Goal: Transaction & Acquisition: Book appointment/travel/reservation

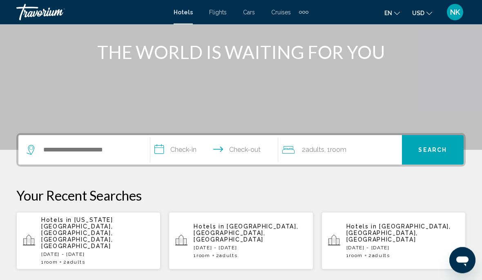
scroll to position [96, 0]
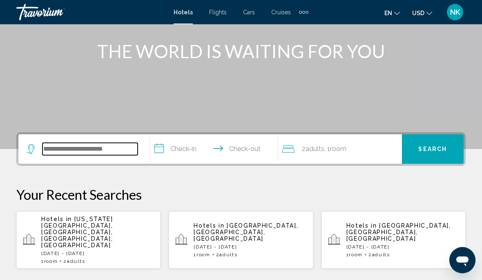
click at [98, 155] on input "Search widget" at bounding box center [90, 149] width 95 height 12
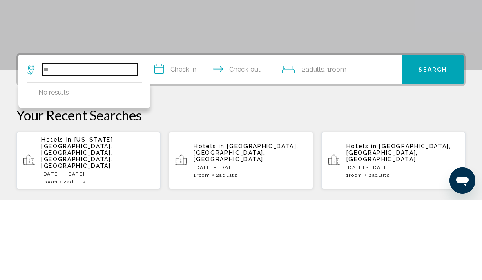
type input "*"
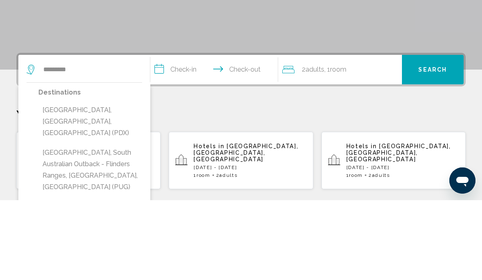
click at [95, 182] on button "[GEOGRAPHIC_DATA], [GEOGRAPHIC_DATA], [GEOGRAPHIC_DATA] (PDX)" at bounding box center [90, 201] width 104 height 38
type input "**********"
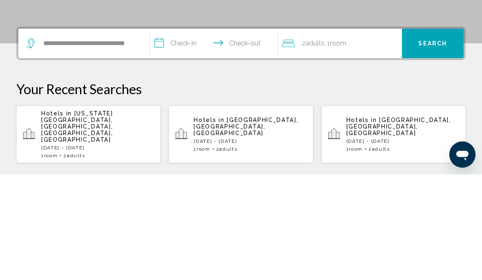
click at [179, 135] on input "**********" at bounding box center [215, 151] width 131 height 32
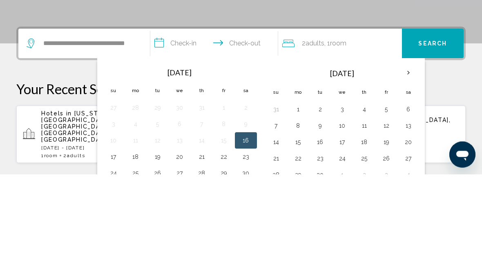
scroll to position [202, 0]
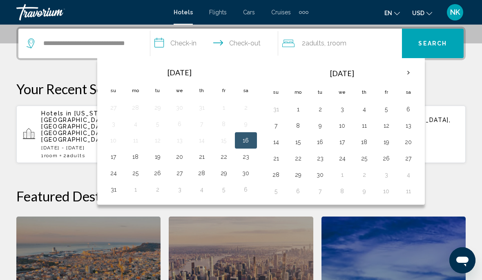
click at [116, 161] on button "17" at bounding box center [113, 156] width 13 height 11
click at [244, 45] on input "**********" at bounding box center [215, 45] width 131 height 32
click at [142, 161] on button "18" at bounding box center [135, 156] width 13 height 11
type input "**********"
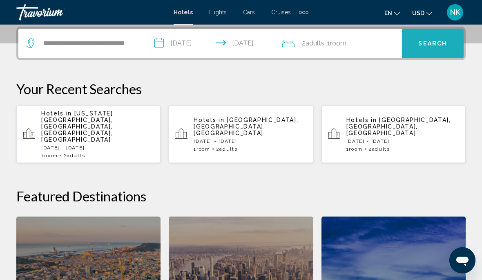
click at [431, 44] on span "Search" at bounding box center [433, 43] width 29 height 7
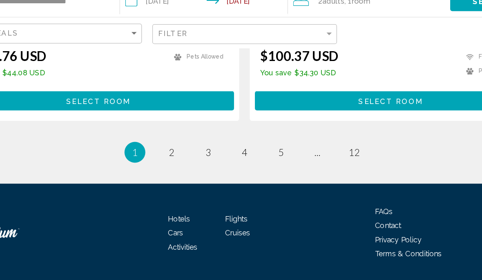
scroll to position [1728, 0]
click at [182, 150] on span "2" at bounding box center [184, 154] width 4 height 9
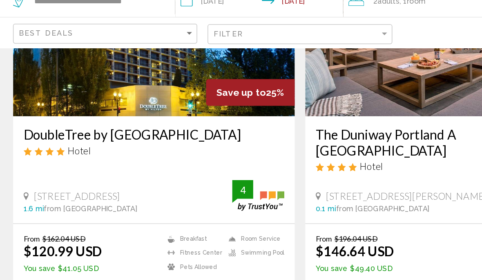
scroll to position [109, 0]
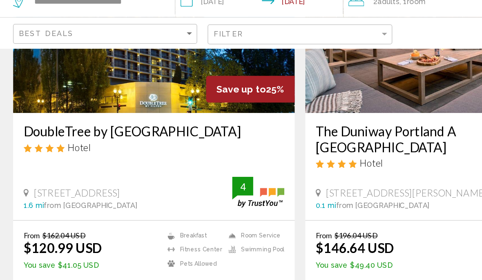
click at [127, 262] on span "Select Room" at bounding box center [126, 265] width 50 height 7
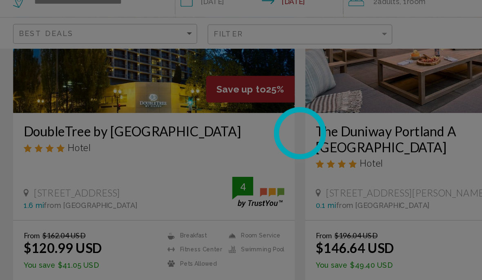
scroll to position [110, 0]
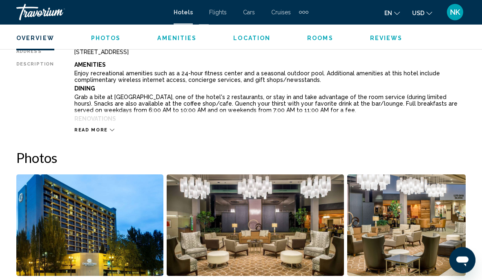
scroll to position [426, 0]
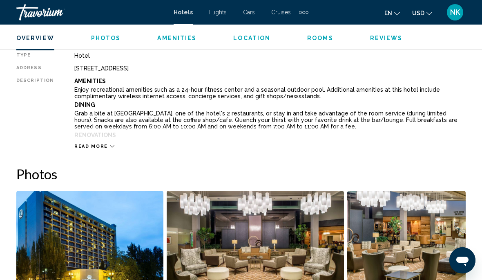
click at [317, 40] on span "Rooms" at bounding box center [320, 38] width 26 height 7
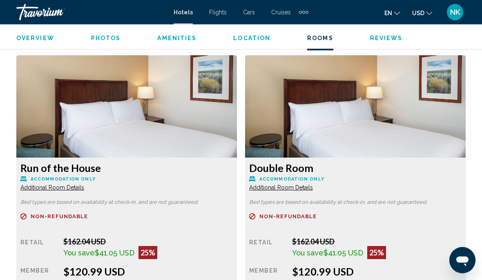
scroll to position [1246, 0]
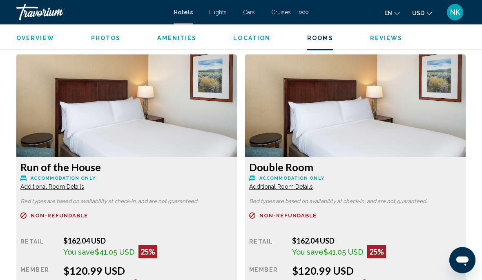
click at [84, 186] on span "Additional Room Details" at bounding box center [52, 187] width 64 height 7
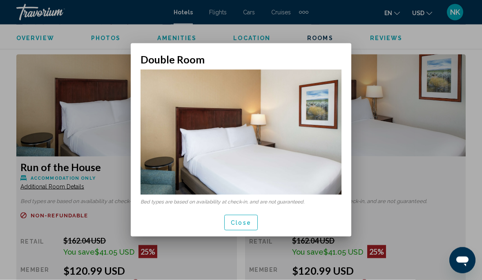
scroll to position [0, 0]
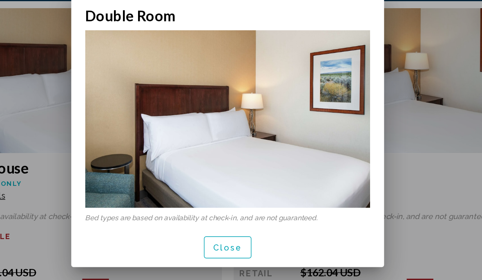
click at [231, 220] on span "Close" at bounding box center [241, 223] width 20 height 7
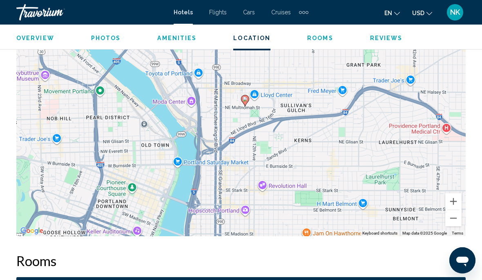
scroll to position [974, 0]
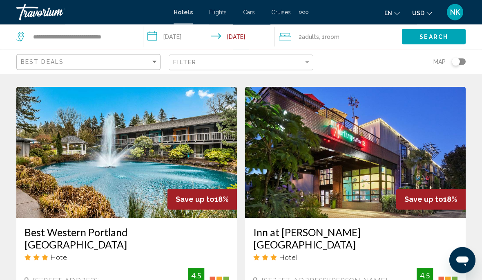
scroll to position [1536, 0]
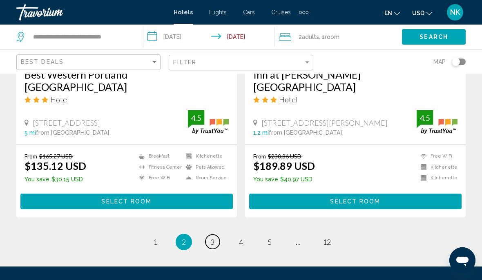
click at [211, 234] on link "page 3" at bounding box center [213, 241] width 14 height 14
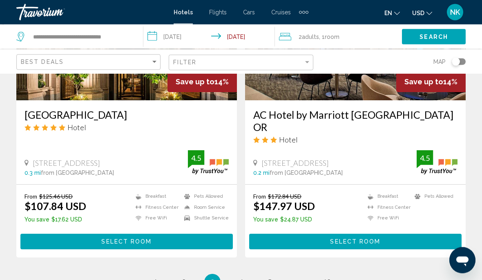
scroll to position [1619, 0]
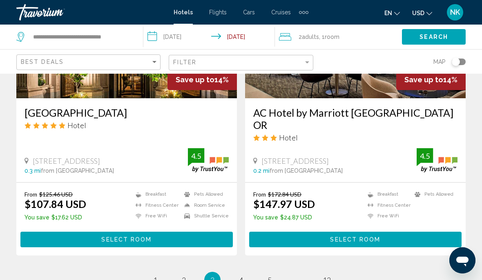
click at [223, 271] on ul "3 / 12 page 1 page 2 You're on page 3 page 4 page 5 page ... page 12" at bounding box center [241, 279] width 450 height 16
click at [220, 271] on ul "3 / 12 page 1 page 2 You're on page 3 page 4 page 5 page ... page 12" at bounding box center [241, 279] width 450 height 16
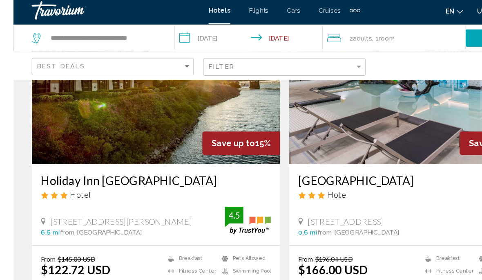
scroll to position [1265, 0]
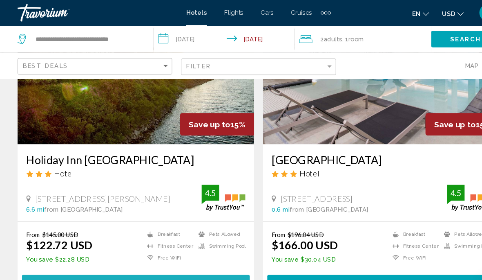
click at [133, 261] on span "Select Room" at bounding box center [126, 264] width 50 height 7
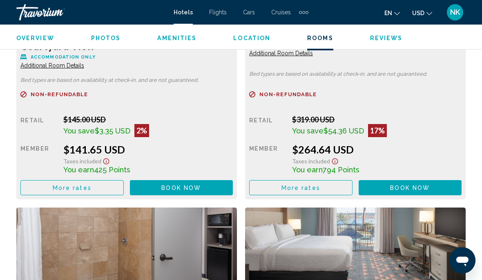
scroll to position [2246, 0]
